Goal: Browse casually: Explore the website without a specific task or goal

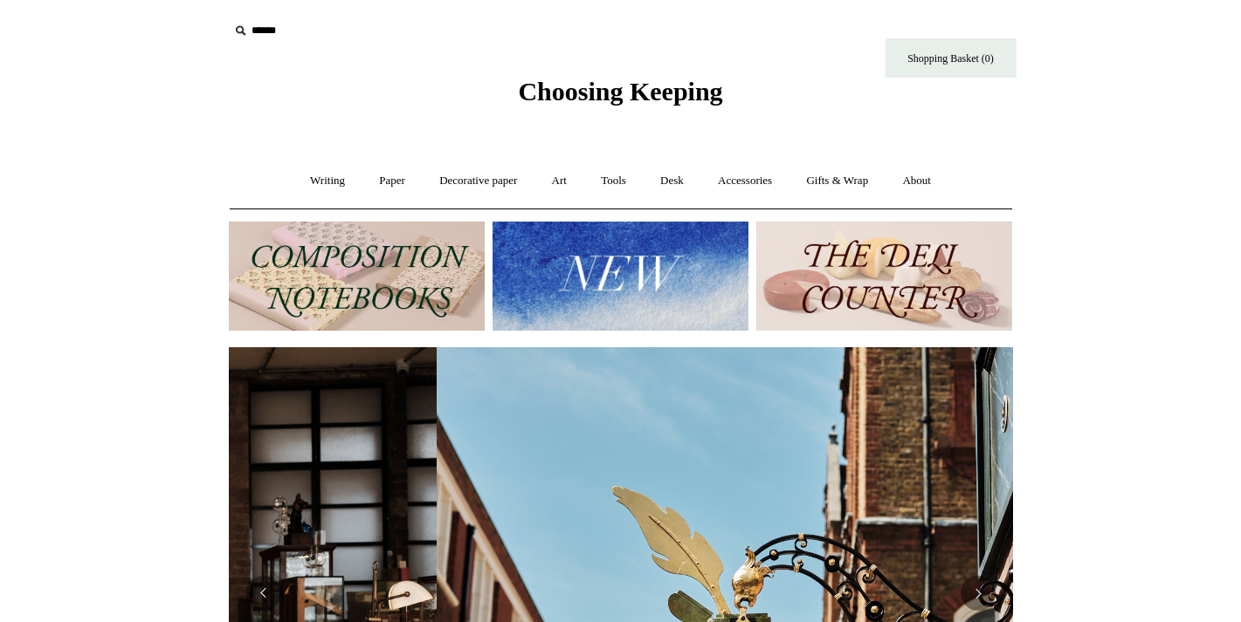
scroll to position [0, 784]
